Goal: Navigation & Orientation: Find specific page/section

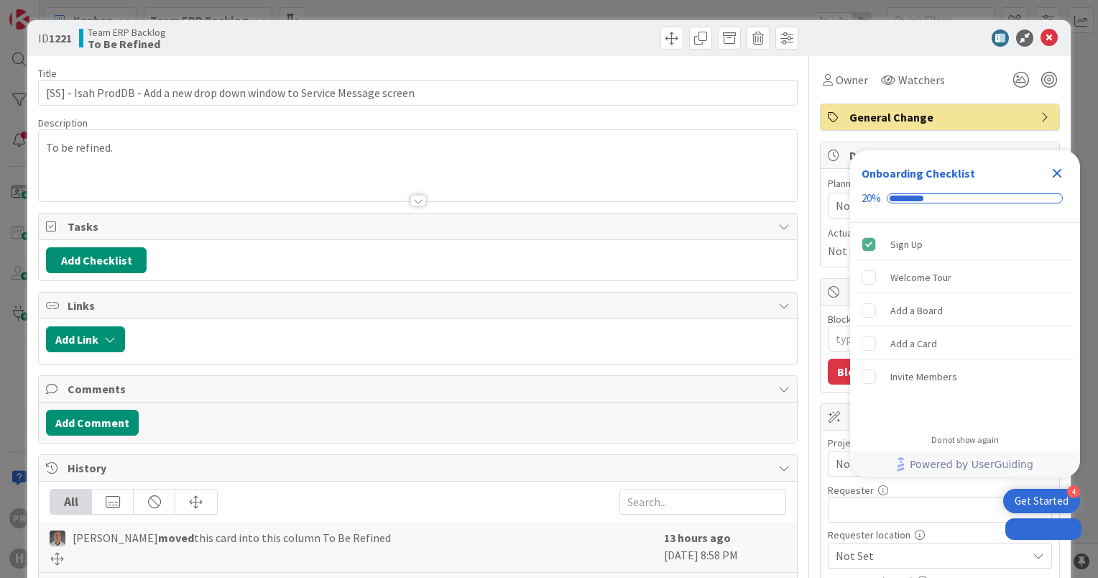
type textarea "x"
click at [1041, 37] on icon at bounding box center [1049, 37] width 17 height 17
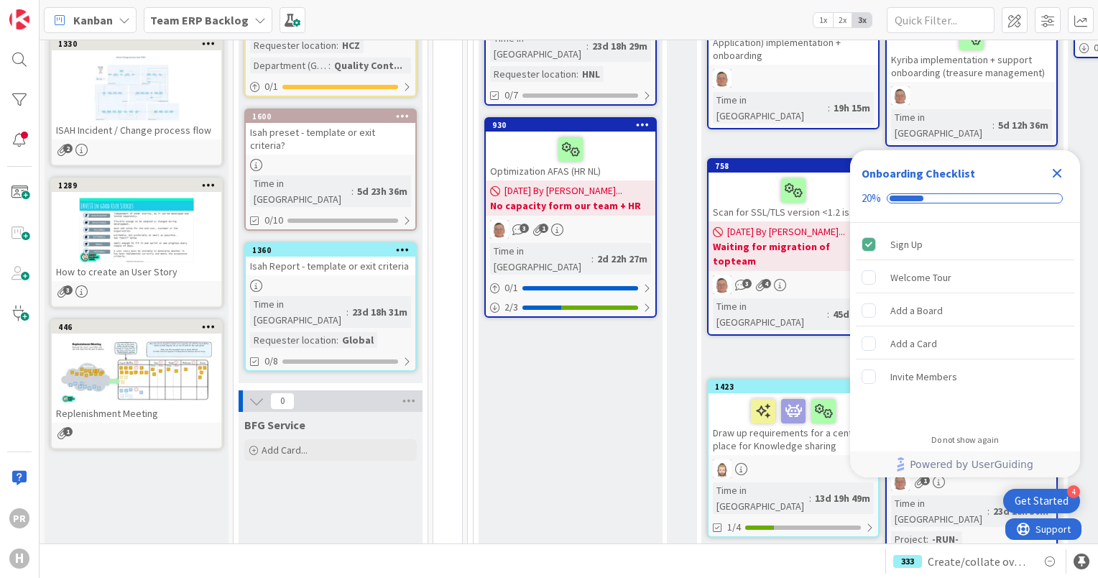
scroll to position [420, 0]
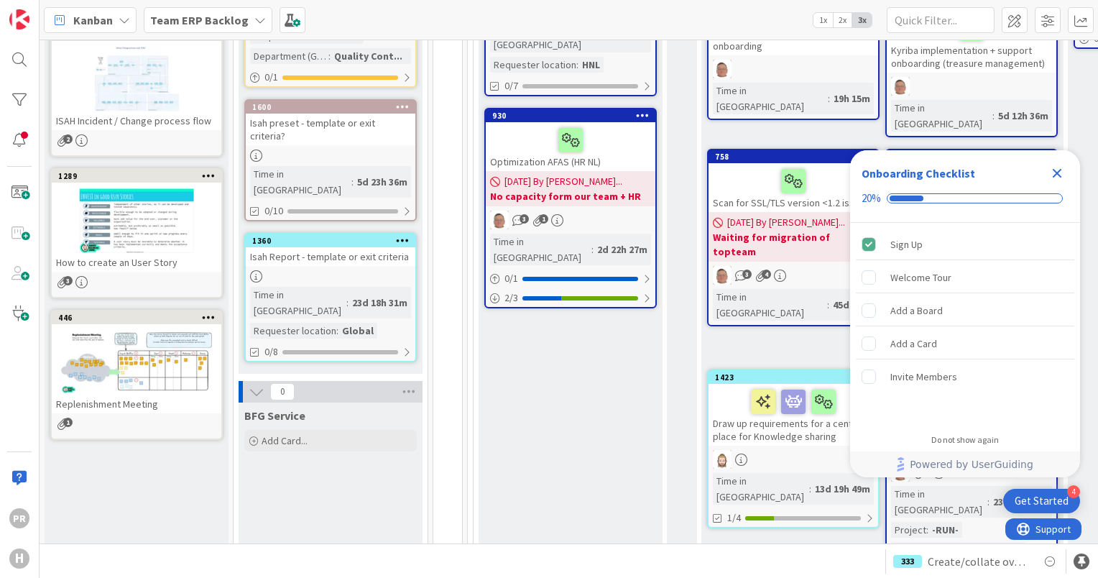
click at [213, 26] on b "Team ERP Backlog" at bounding box center [199, 20] width 98 height 14
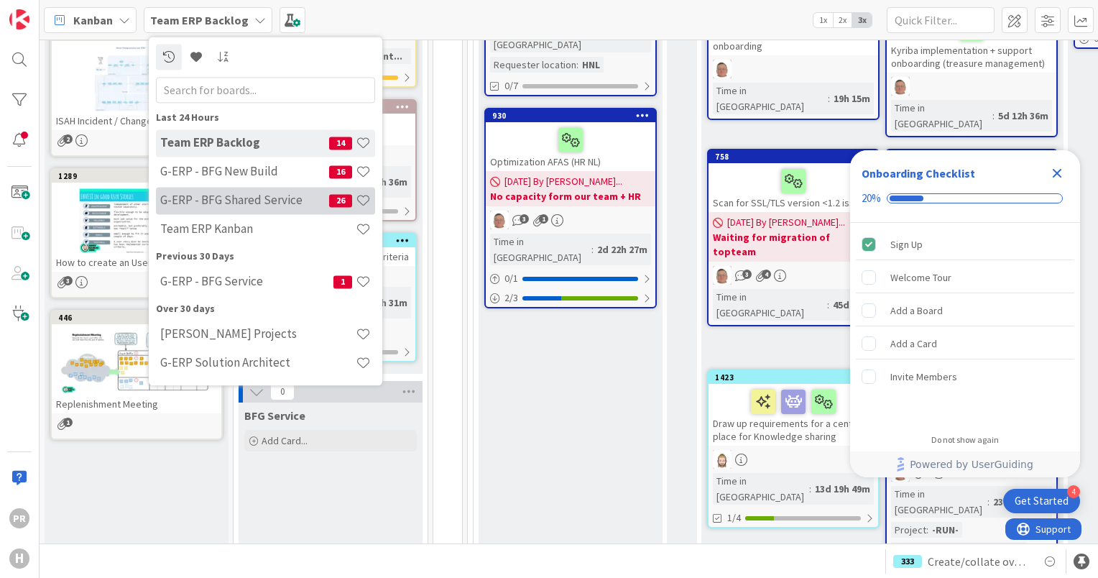
scroll to position [0, 0]
click at [250, 194] on h4 "G-ERP - BFG Shared Service" at bounding box center [244, 200] width 169 height 14
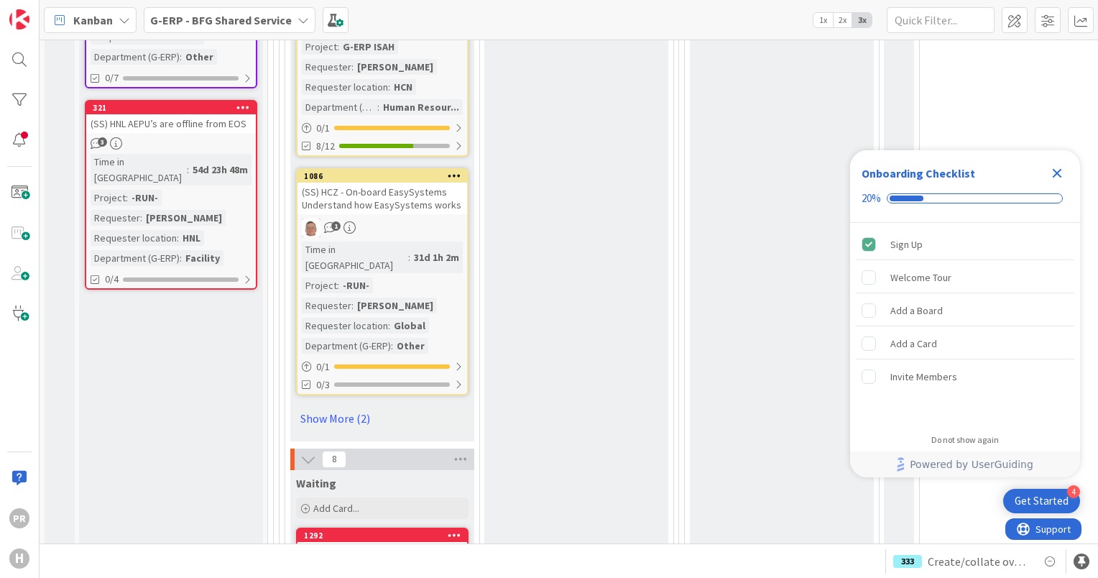
scroll to position [2883, 0]
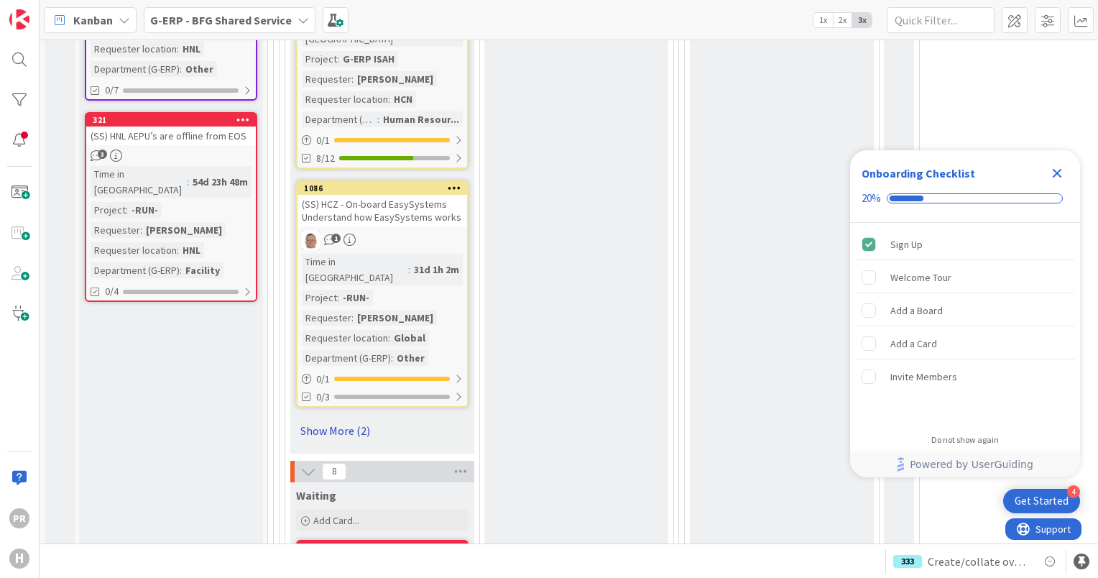
click at [348, 419] on link "Show More (2)" at bounding box center [382, 430] width 172 height 23
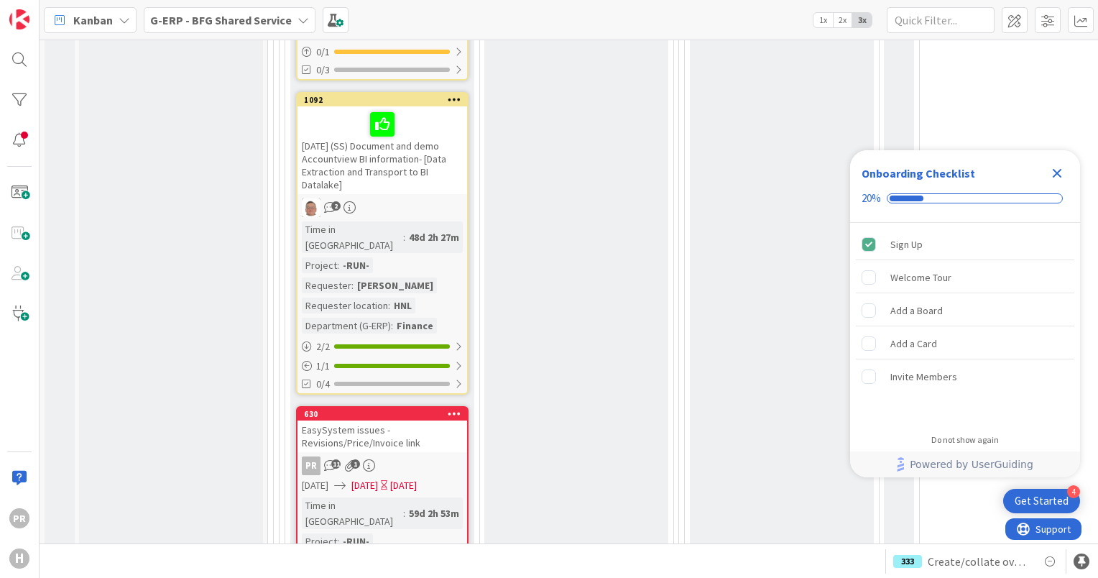
scroll to position [3251, 0]
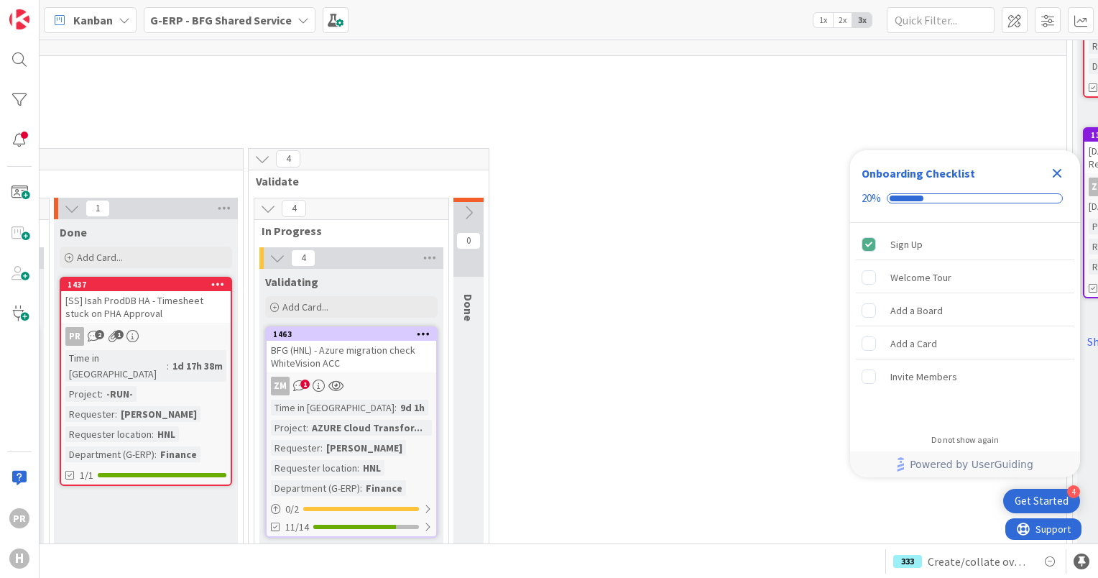
scroll to position [727, 430]
